Goal: Register for event/course

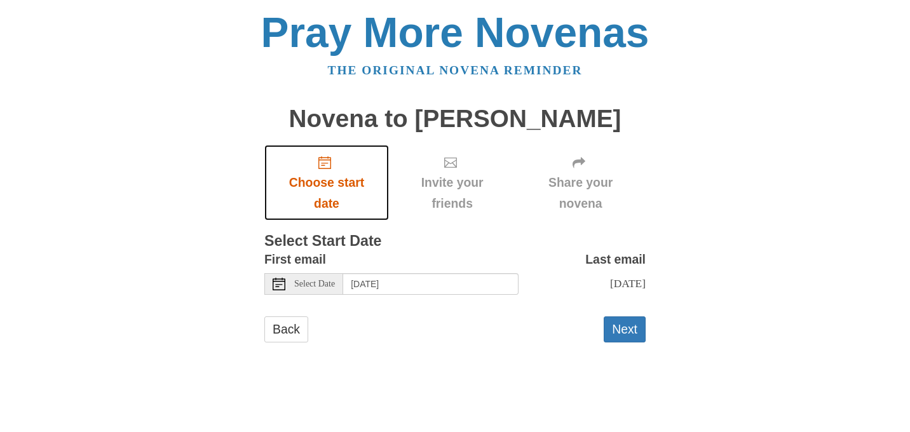
click at [348, 214] on span "Choose start date" at bounding box center [326, 193] width 99 height 42
click at [313, 289] on span "Select Date" at bounding box center [314, 284] width 41 height 9
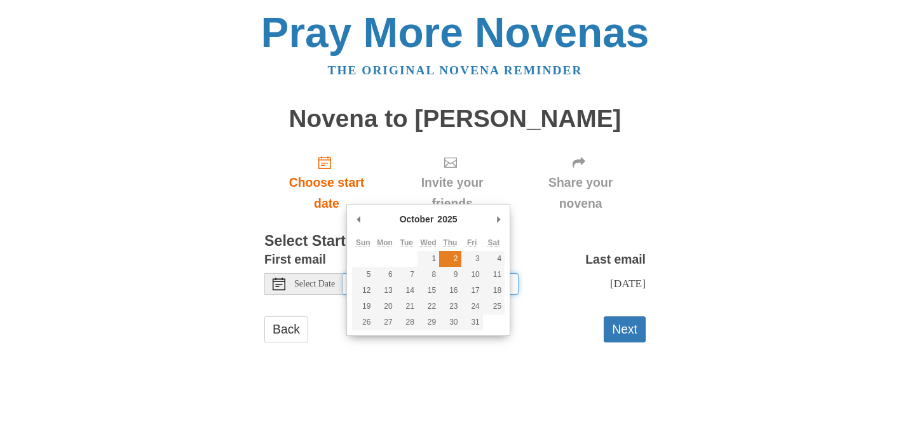
type input "Thursday, October 2nd"
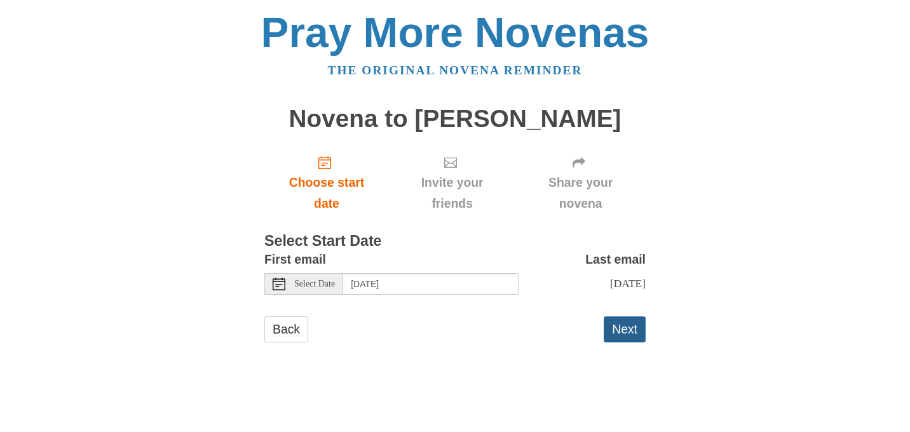
click at [618, 343] on button "Next" at bounding box center [625, 330] width 42 height 26
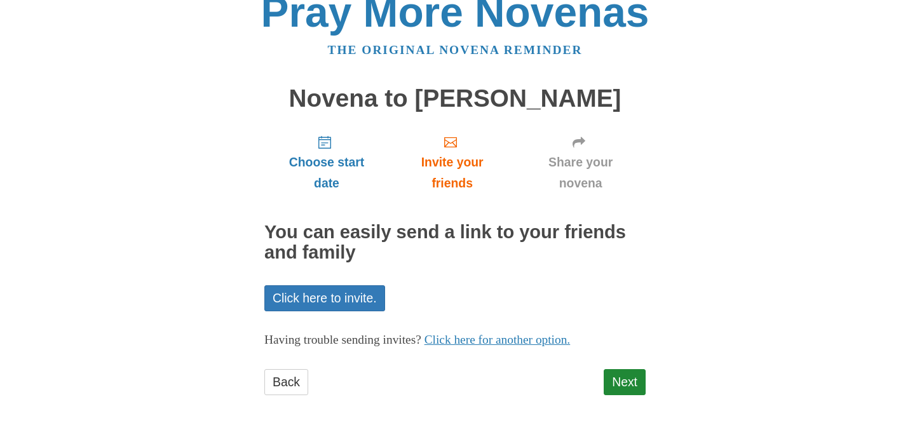
scroll to position [152, 0]
click at [618, 369] on link "Next" at bounding box center [625, 382] width 42 height 26
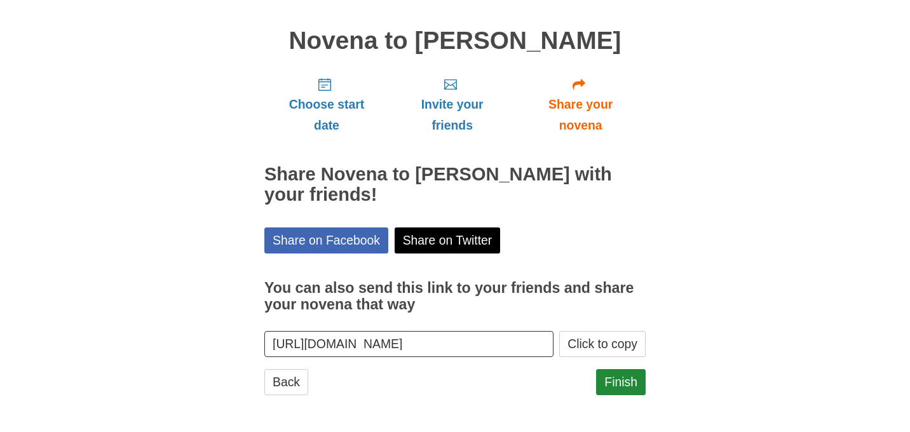
scroll to position [195, 0]
click at [590, 331] on button "Click to copy" at bounding box center [602, 344] width 86 height 26
